Goal: Transaction & Acquisition: Purchase product/service

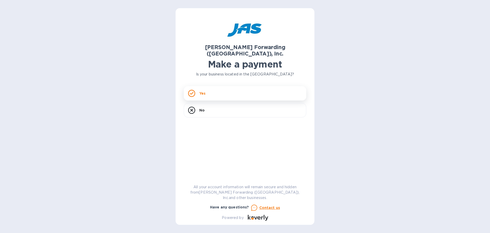
click at [204, 91] on p "Yes" at bounding box center [203, 93] width 6 height 5
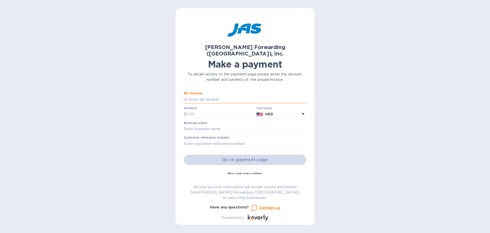
click at [245, 96] on input "text" at bounding box center [247, 100] width 119 height 8
click at [210, 96] on input "text" at bounding box center [247, 100] width 119 height 8
paste input "SFO503335113"
type input "SFO503335113"
click at [214, 110] on input "text" at bounding box center [220, 114] width 68 height 8
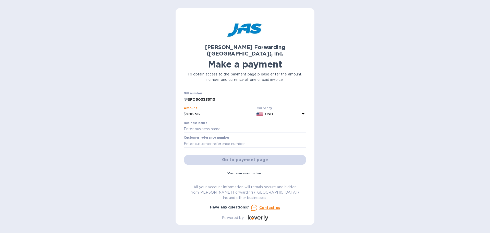
type input "208.58"
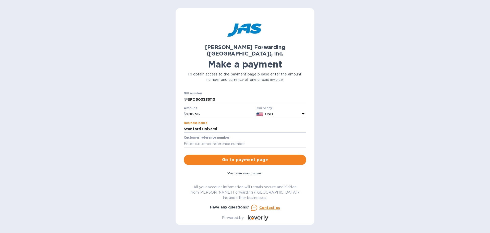
type input "[GEOGRAPHIC_DATA]"
click at [226, 140] on input "text" at bounding box center [245, 144] width 123 height 8
click at [238, 140] on input "STAUNITNQ1" at bounding box center [245, 144] width 123 height 8
click at [238, 140] on input "STAUNITNQ1 H" at bounding box center [245, 144] width 123 height 8
click at [229, 140] on input "STAUNITNQ1 HAWB" at bounding box center [245, 144] width 123 height 8
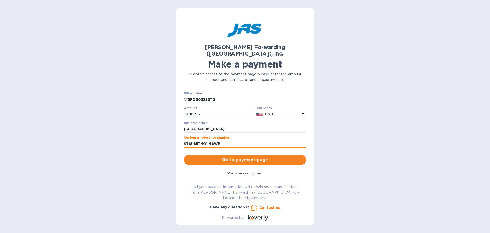
paste input "927041097"
type input "STAUNITNQ1 HAWB 927041097"
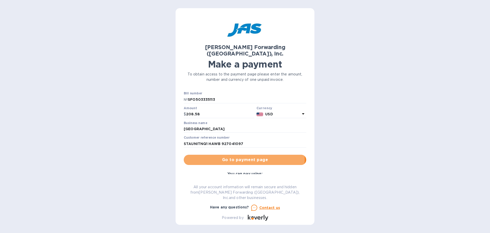
click at [236, 157] on span "Go to payment page" at bounding box center [245, 160] width 114 height 6
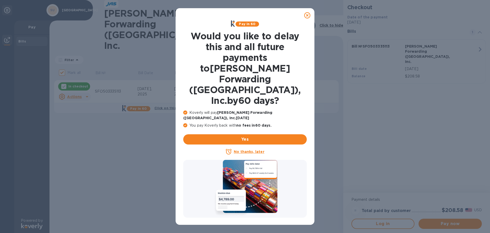
click at [250, 149] on u "No thanks, later" at bounding box center [249, 151] width 30 height 4
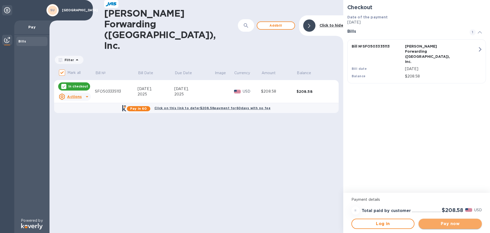
click at [446, 220] on button "Pay now" at bounding box center [450, 223] width 63 height 10
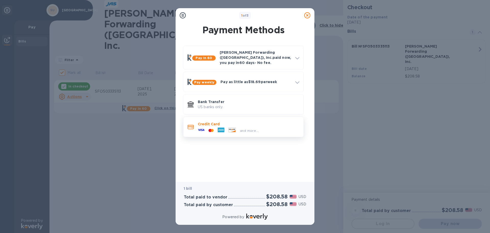
click at [275, 121] on p "Credit Card" at bounding box center [249, 123] width 102 height 5
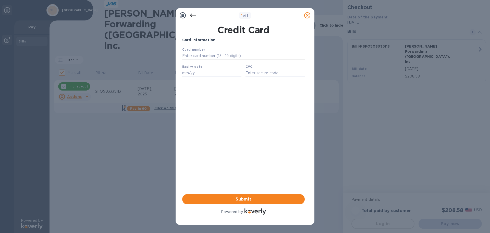
drag, startPoint x: 210, startPoint y: 55, endPoint x: 213, endPoint y: 56, distance: 3.2
click at [213, 56] on input "text" at bounding box center [243, 56] width 123 height 8
type input "[CREDIT_CARD_NUMBER]"
type input "01/26"
type input "904"
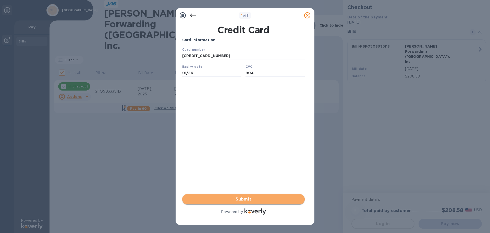
click at [245, 199] on span "Submit" at bounding box center [243, 199] width 114 height 6
